Goal: Transaction & Acquisition: Book appointment/travel/reservation

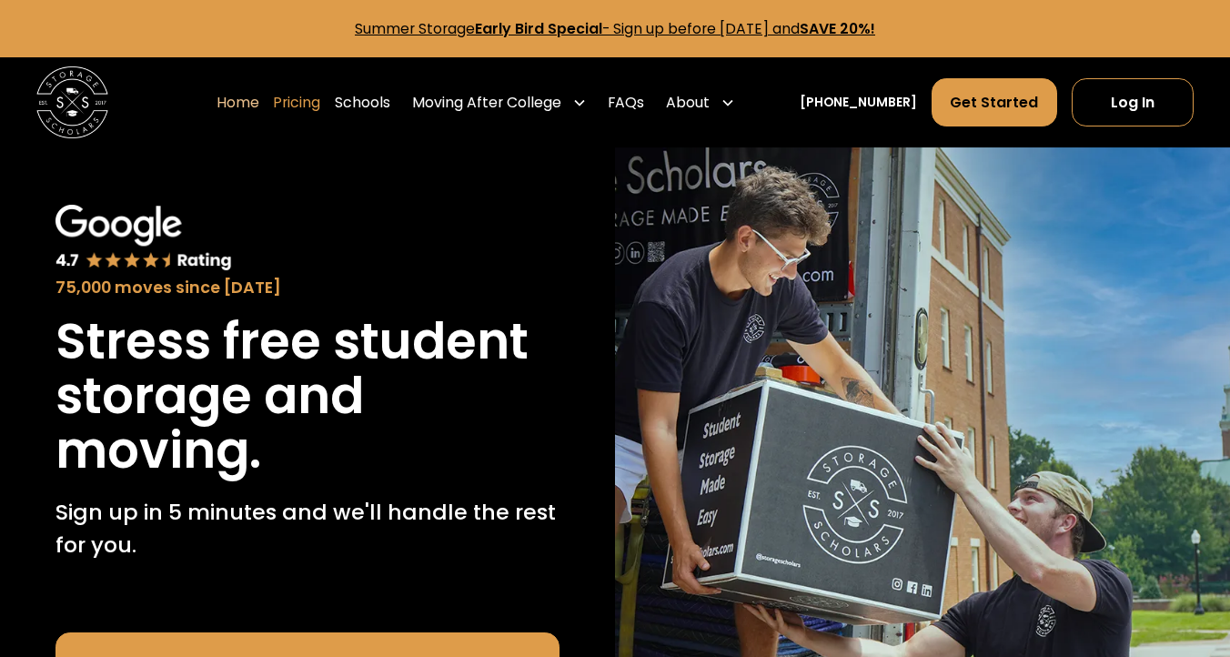
click at [320, 105] on link "Pricing" at bounding box center [296, 102] width 47 height 50
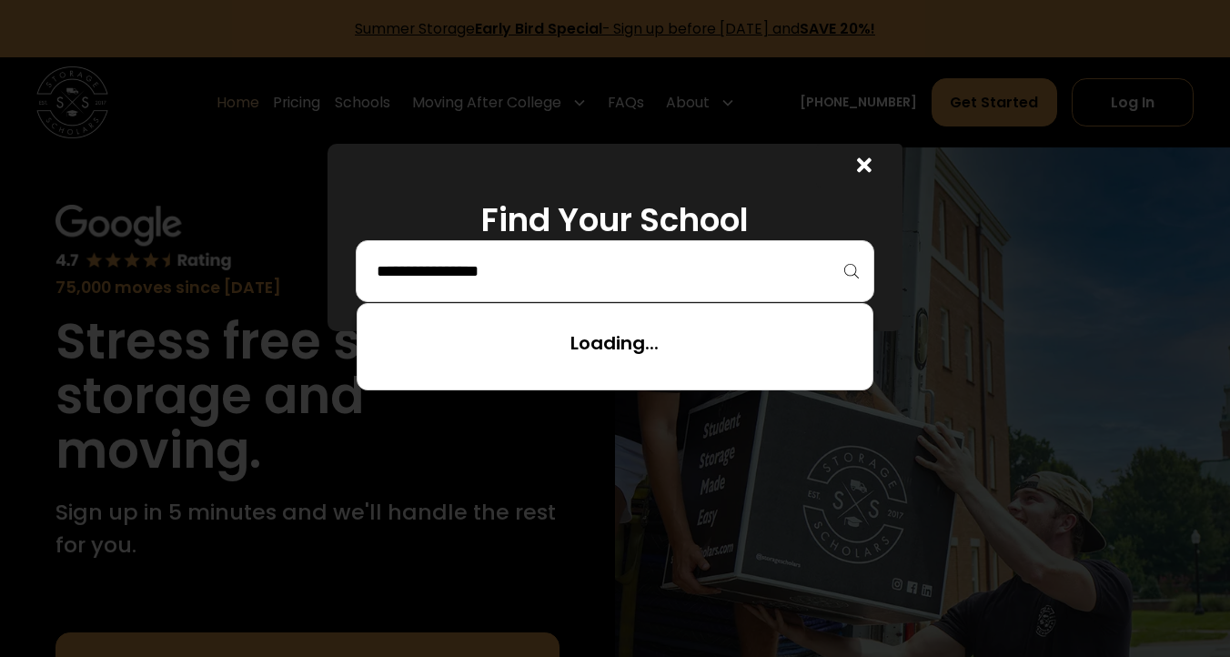
click at [559, 256] on input "search" at bounding box center [614, 271] width 479 height 31
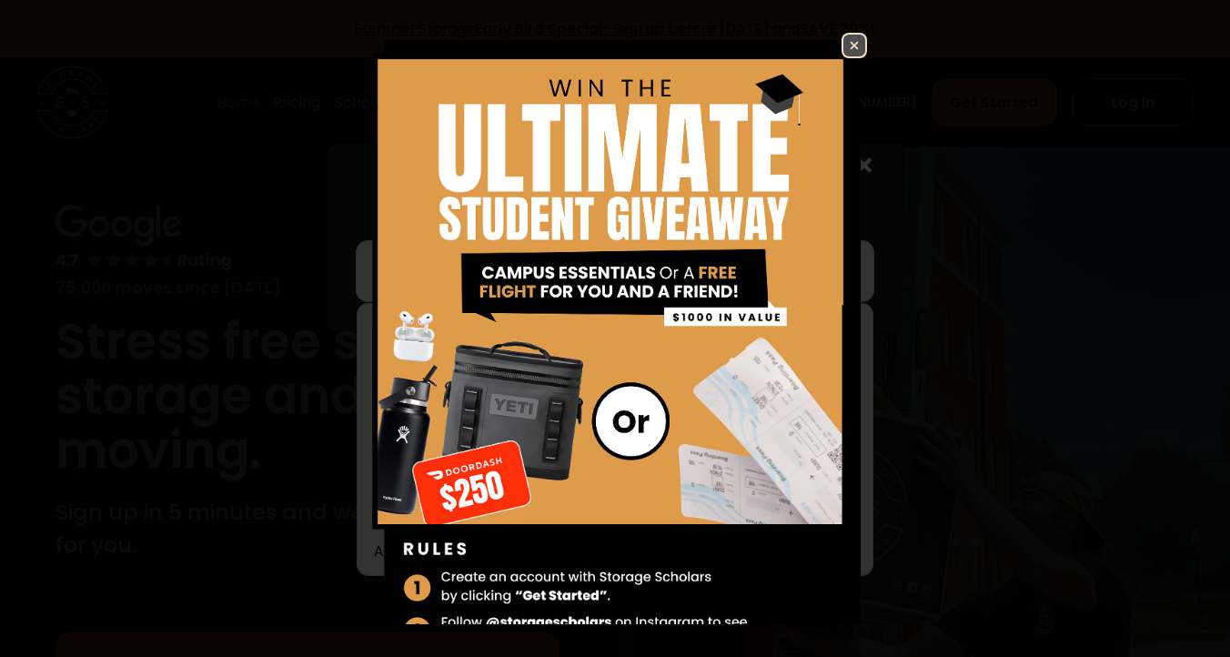
type input "*"
click at [855, 47] on img at bounding box center [854, 46] width 22 height 22
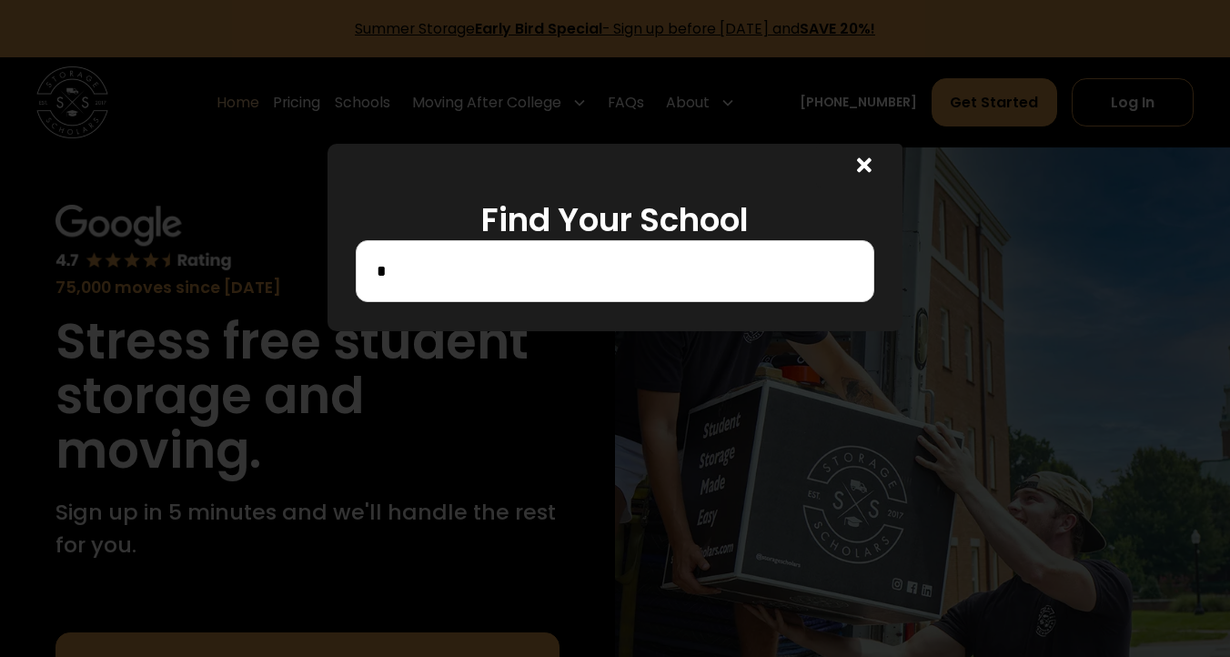
click at [481, 268] on input "*" at bounding box center [614, 271] width 479 height 31
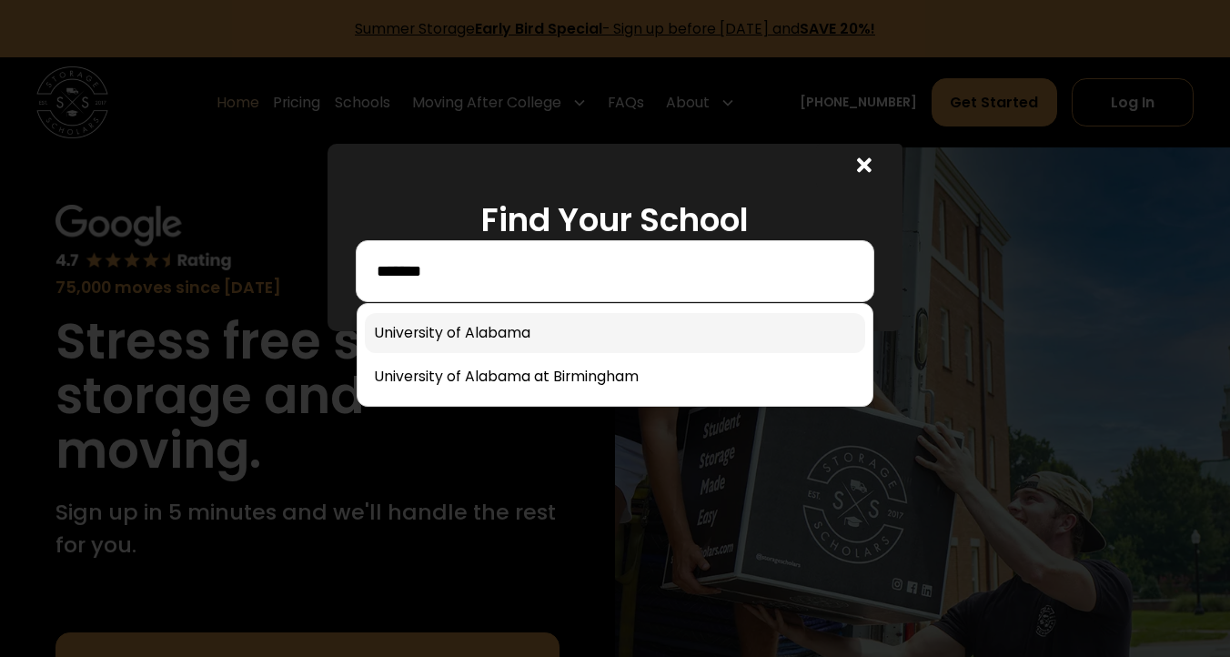
type input "*******"
click at [498, 332] on link at bounding box center [615, 333] width 500 height 40
